Goal: Information Seeking & Learning: Learn about a topic

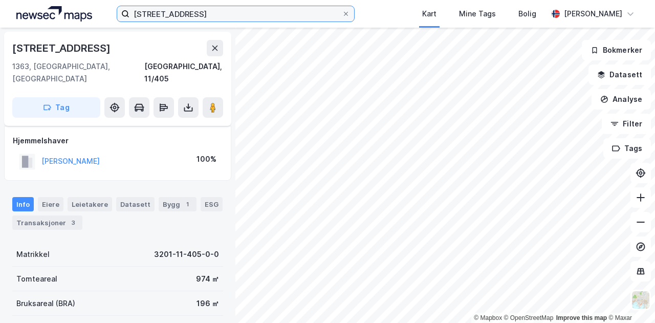
click at [195, 14] on input "[STREET_ADDRESS]" at bounding box center [235, 13] width 212 height 15
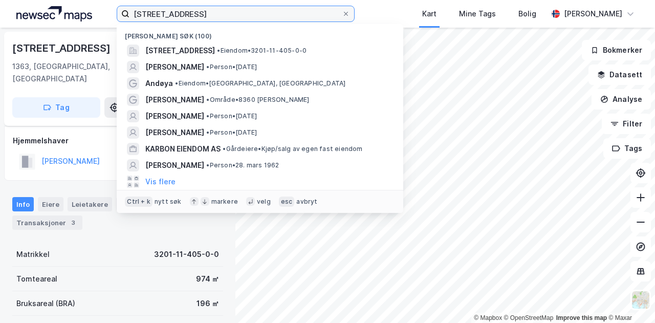
click at [195, 14] on input "[STREET_ADDRESS]" at bounding box center [235, 13] width 212 height 15
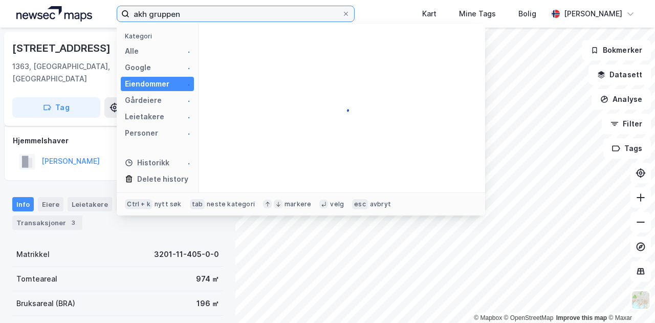
type input "akh gruppen"
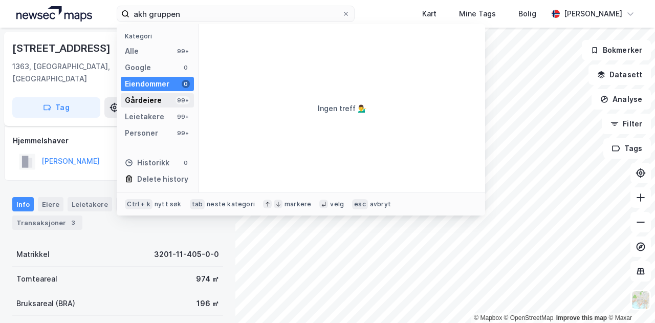
click at [167, 95] on div "Gårdeiere 99+" at bounding box center [157, 100] width 73 height 14
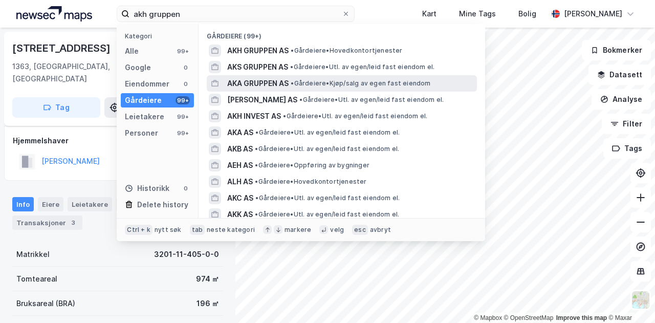
click at [266, 82] on span "AKA GRUPPEN AS" at bounding box center [257, 83] width 61 height 12
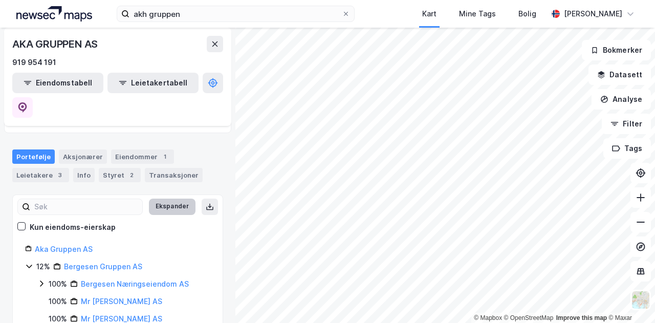
scroll to position [53, 0]
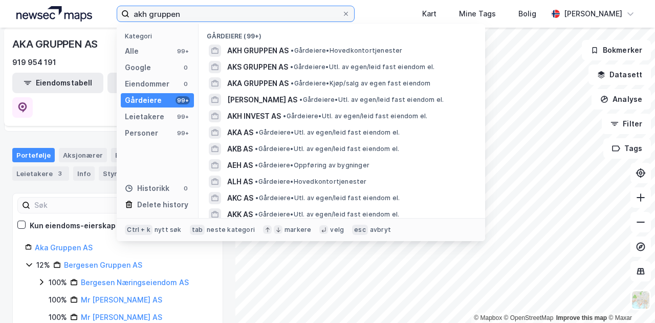
click at [203, 12] on input "akh gruppen" at bounding box center [235, 13] width 212 height 15
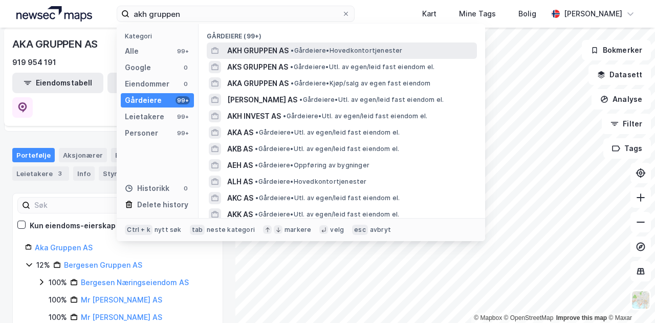
click at [258, 51] on span "AKH GRUPPEN AS" at bounding box center [257, 51] width 61 height 12
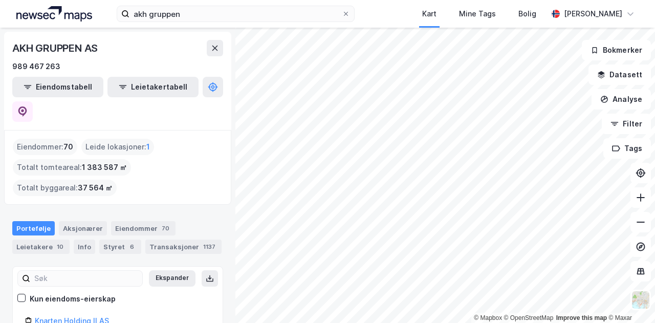
click at [417, 322] on html "akh gruppen Kart Mine Tags Bolig [PERSON_NAME] © Mapbox © OpenStreetMap Improve…" at bounding box center [327, 161] width 655 height 323
click at [202, 18] on div "akh gruppen Kart Mine Tags Bolig [PERSON_NAME] © Mapbox © OpenStreetMap Improve…" at bounding box center [327, 161] width 655 height 323
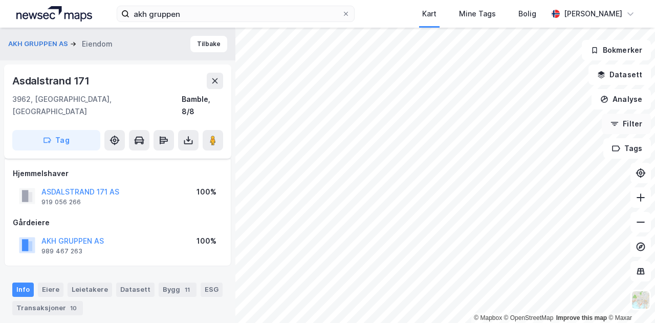
scroll to position [65, 0]
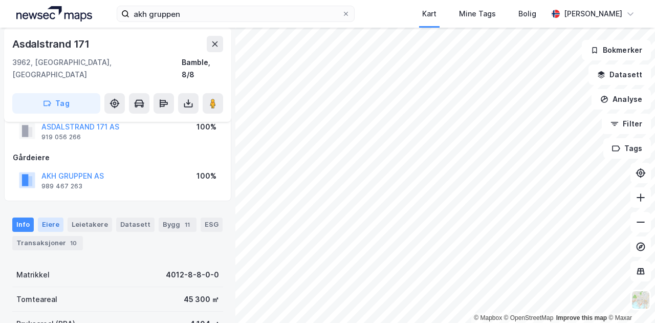
click at [51, 217] on div "Eiere" at bounding box center [51, 224] width 26 height 14
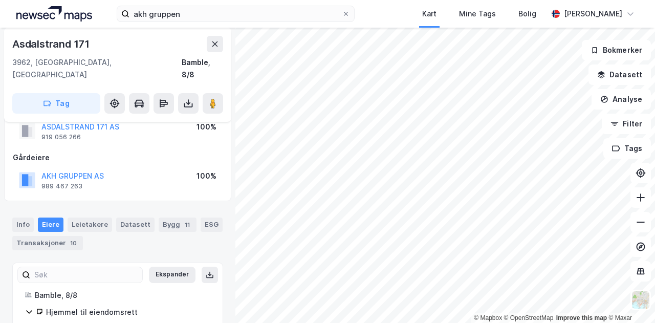
scroll to position [107, 0]
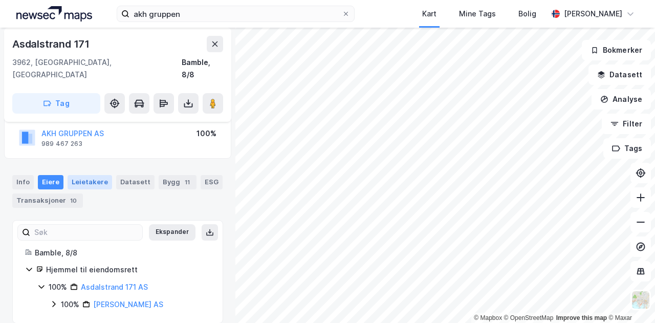
click at [82, 175] on div "Leietakere" at bounding box center [90, 182] width 45 height 14
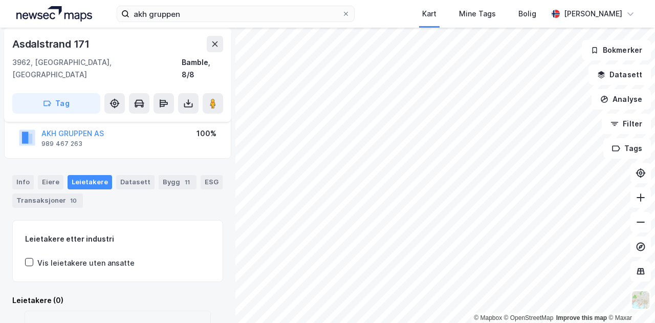
scroll to position [165, 0]
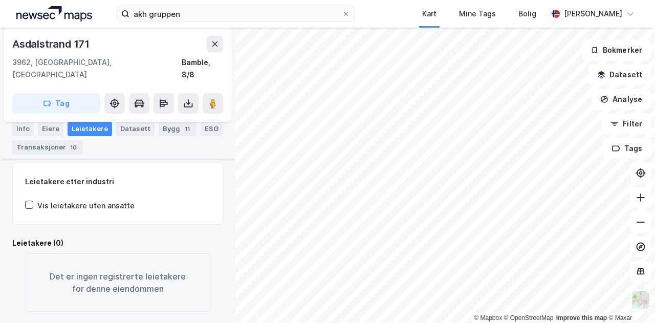
click at [44, 120] on div "Info [PERSON_NAME] Datasett Bygg 11 ESG Transaksjoner 10" at bounding box center [117, 134] width 235 height 49
click at [48, 127] on div "Eiere" at bounding box center [51, 129] width 26 height 14
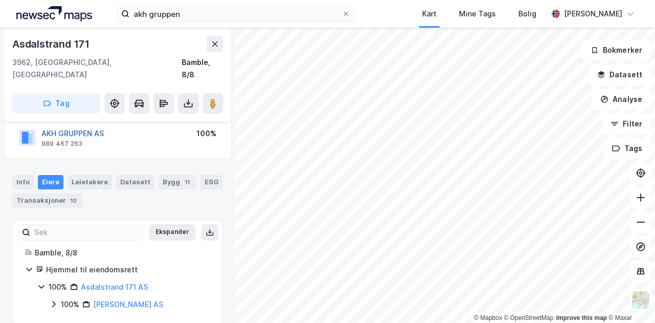
click at [0, 0] on button "AKH GRUPPEN AS" at bounding box center [0, 0] width 0 height 0
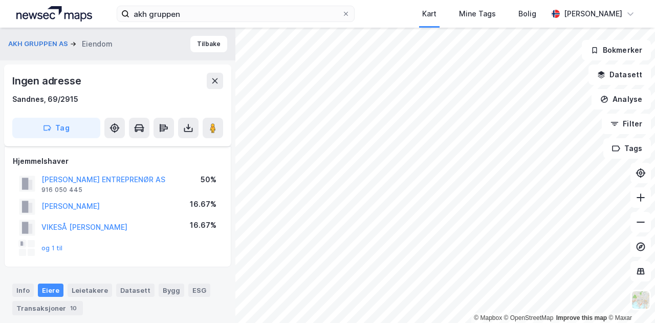
scroll to position [89, 0]
